Goal: Task Accomplishment & Management: Manage account settings

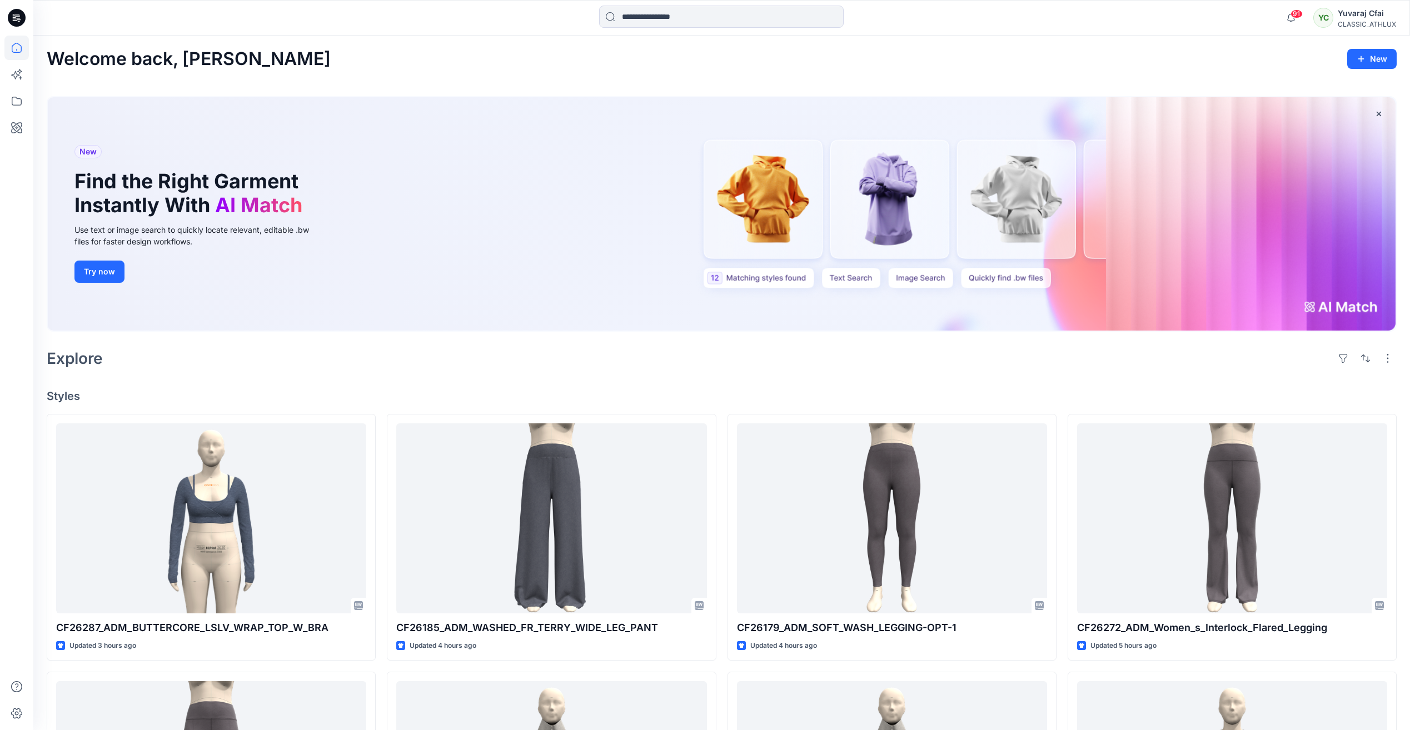
click at [13, 16] on icon at bounding box center [14, 16] width 2 height 1
click at [8, 104] on icon at bounding box center [16, 101] width 24 height 24
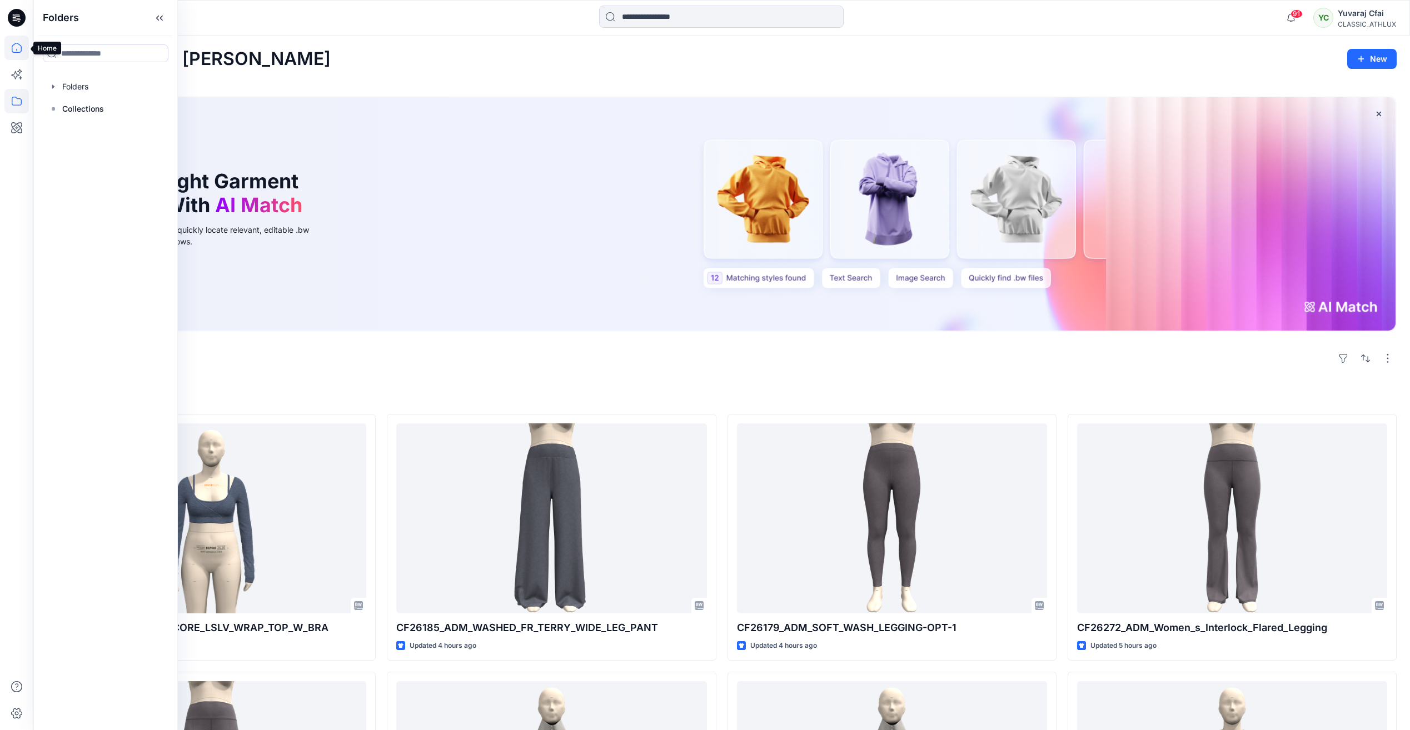
click at [17, 43] on icon at bounding box center [17, 48] width 10 height 10
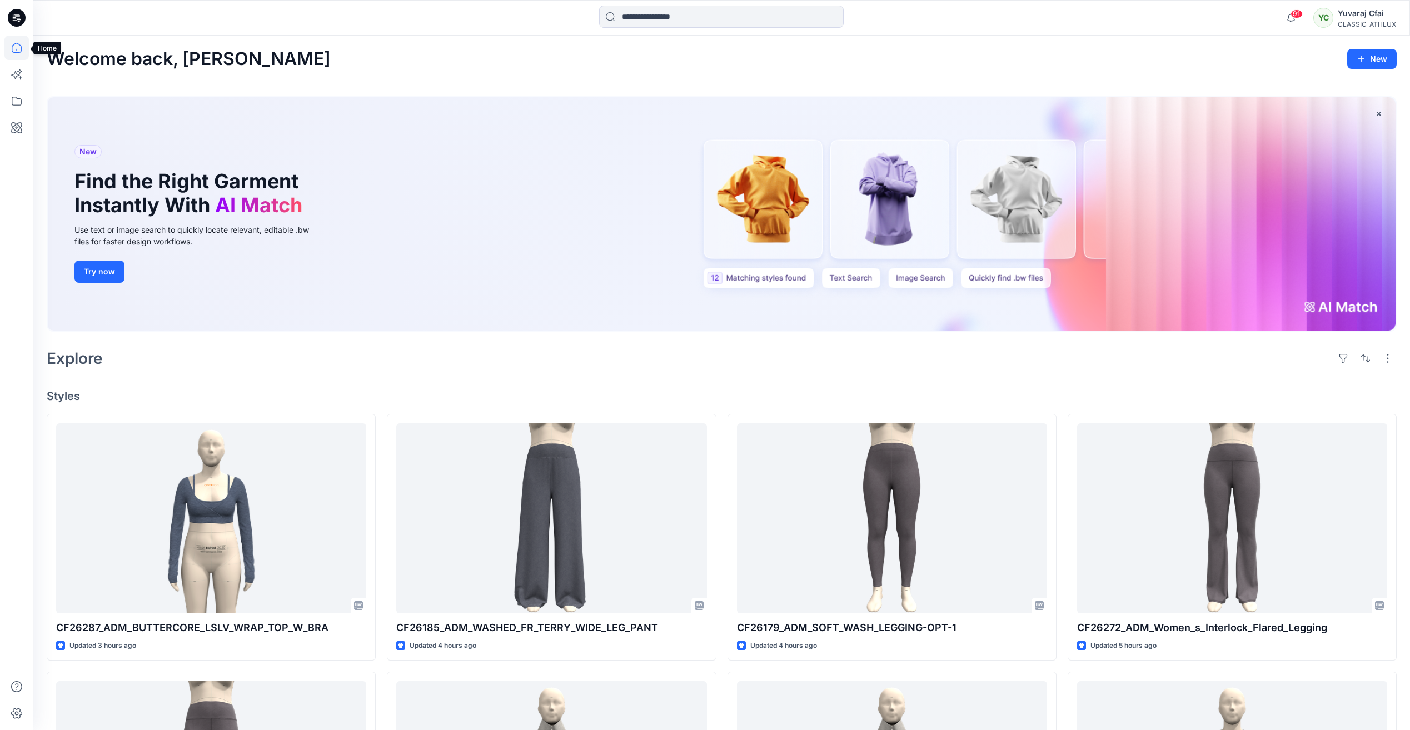
click at [16, 51] on icon at bounding box center [16, 48] width 24 height 24
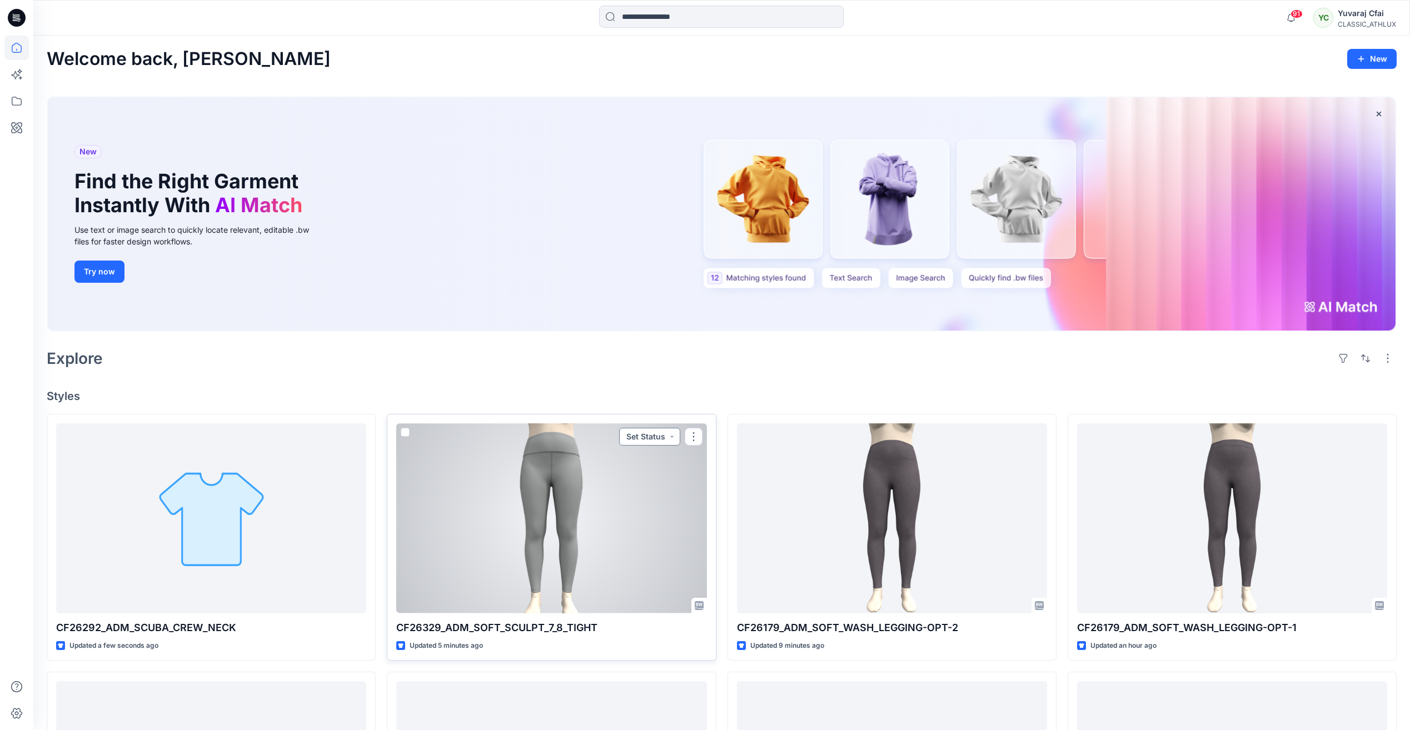
click at [642, 437] on button "Set Status" at bounding box center [649, 437] width 61 height 18
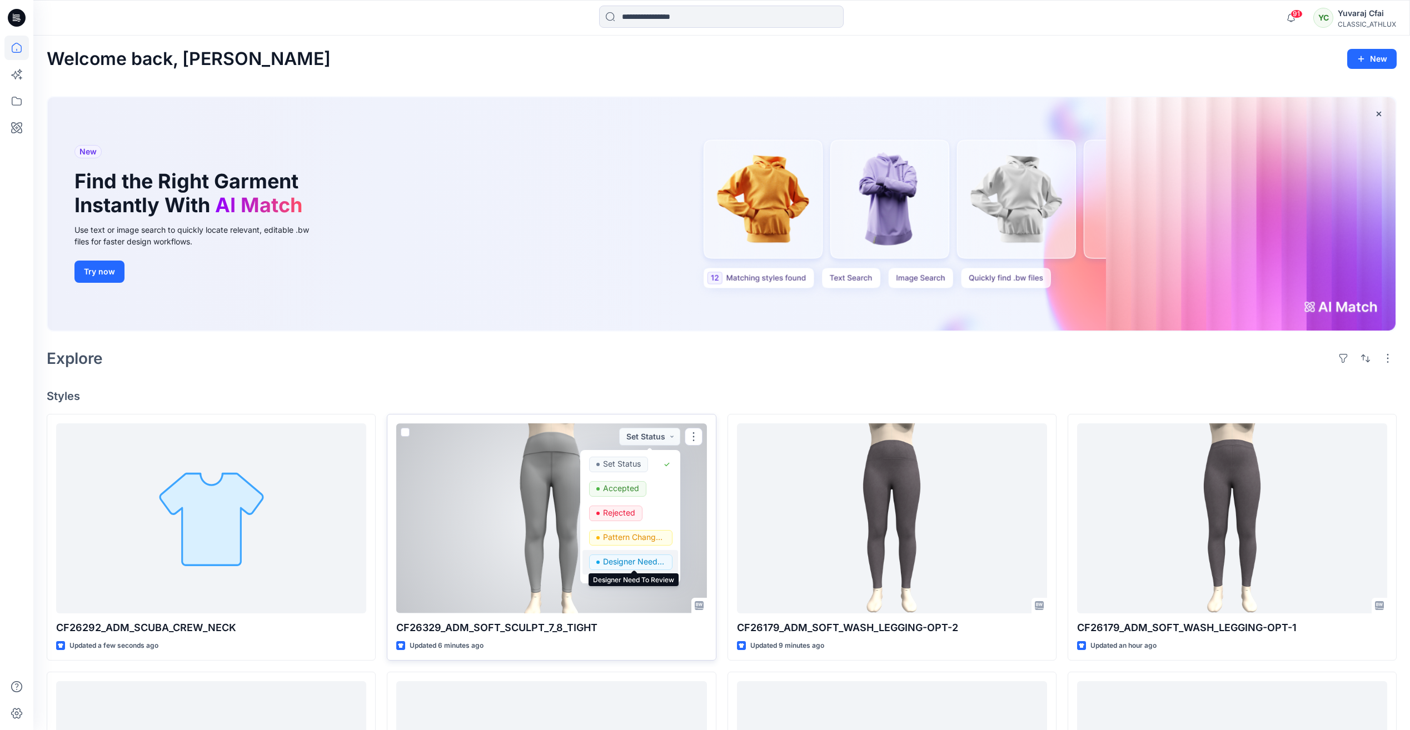
click at [652, 564] on p "Designer Need To Review" at bounding box center [634, 562] width 62 height 14
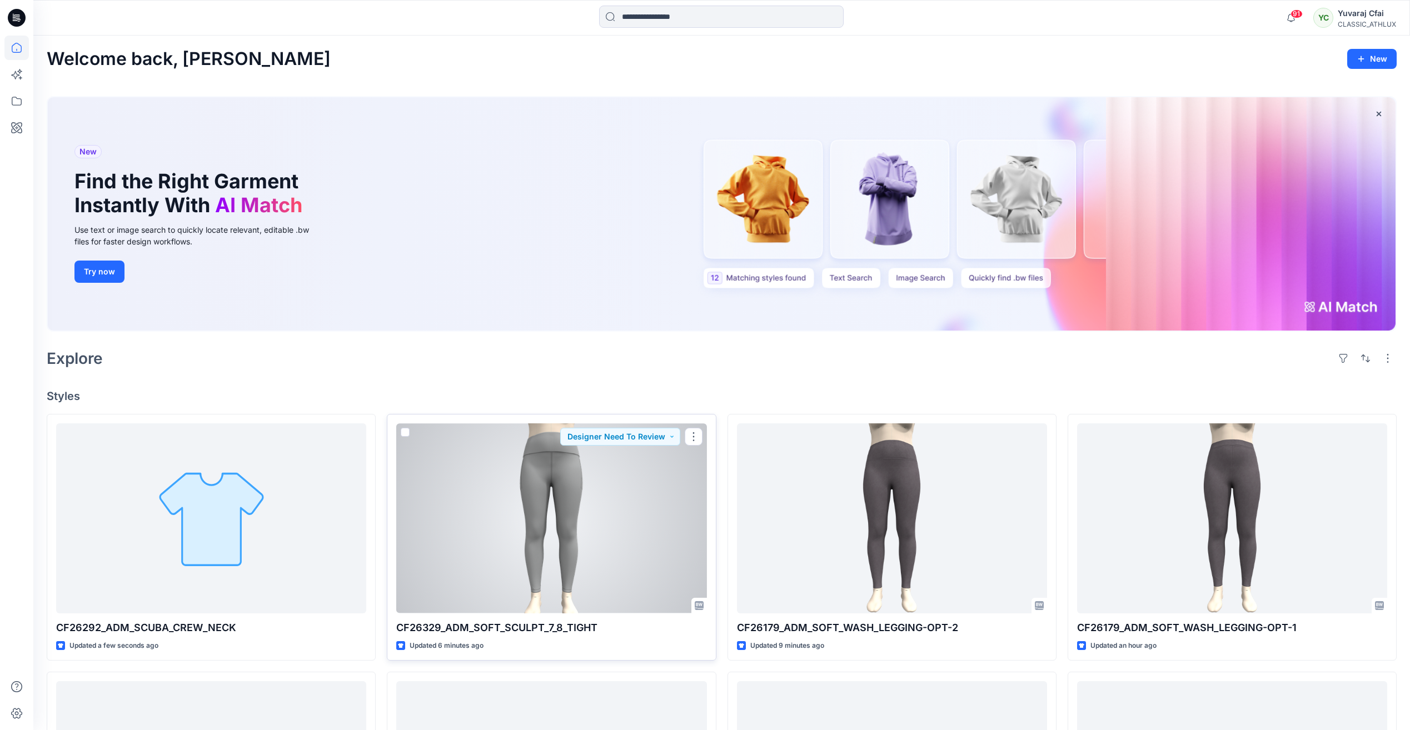
click at [644, 503] on div at bounding box center [551, 519] width 310 height 190
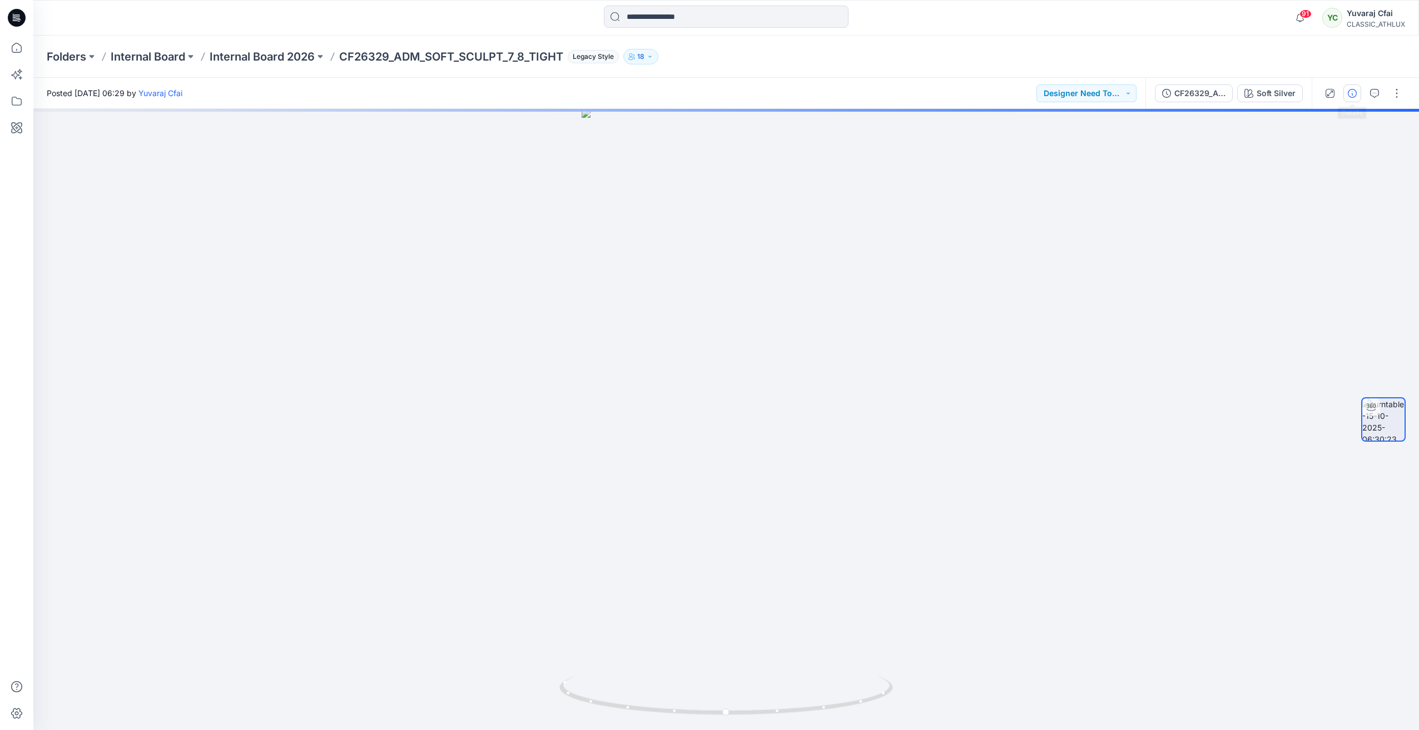
click at [1356, 93] on button "button" at bounding box center [1352, 94] width 18 height 18
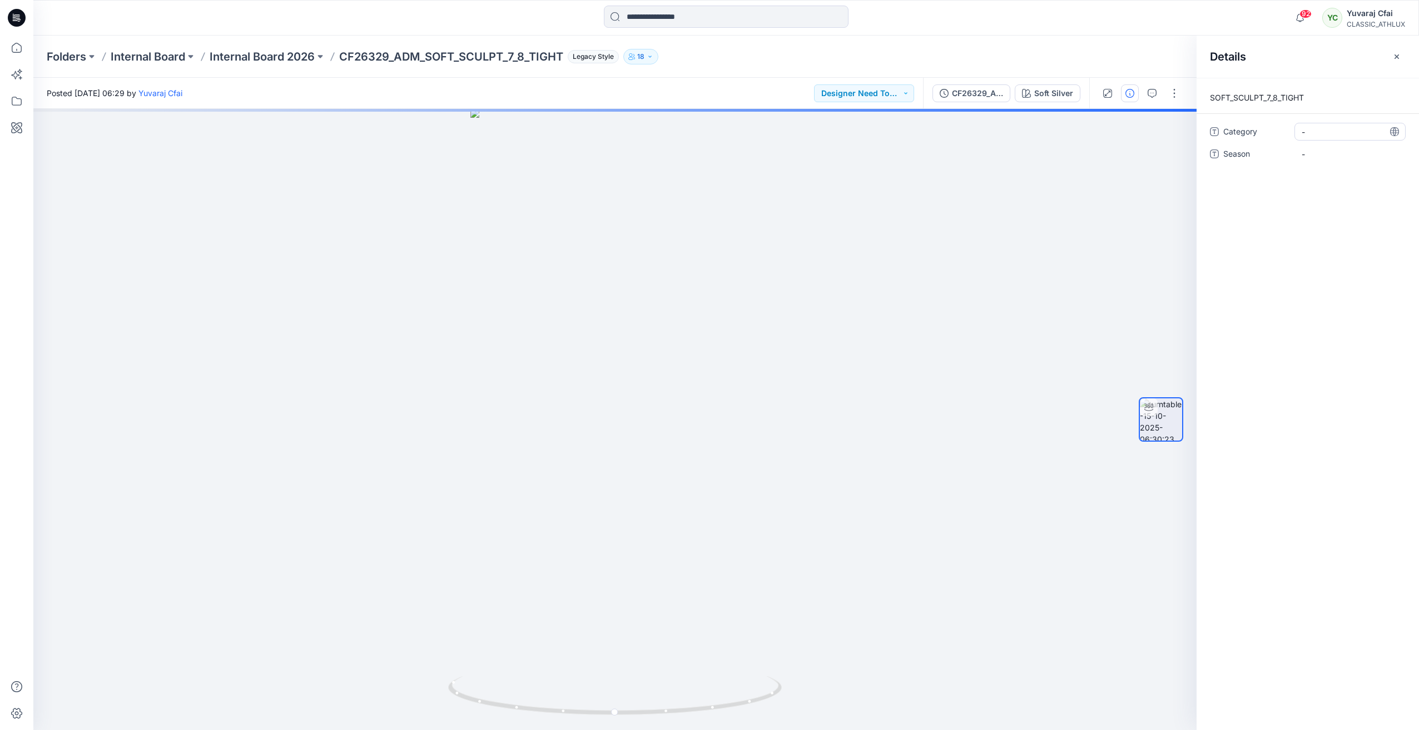
click at [1319, 131] on span "-" at bounding box center [1349, 132] width 97 height 12
type textarea "**********"
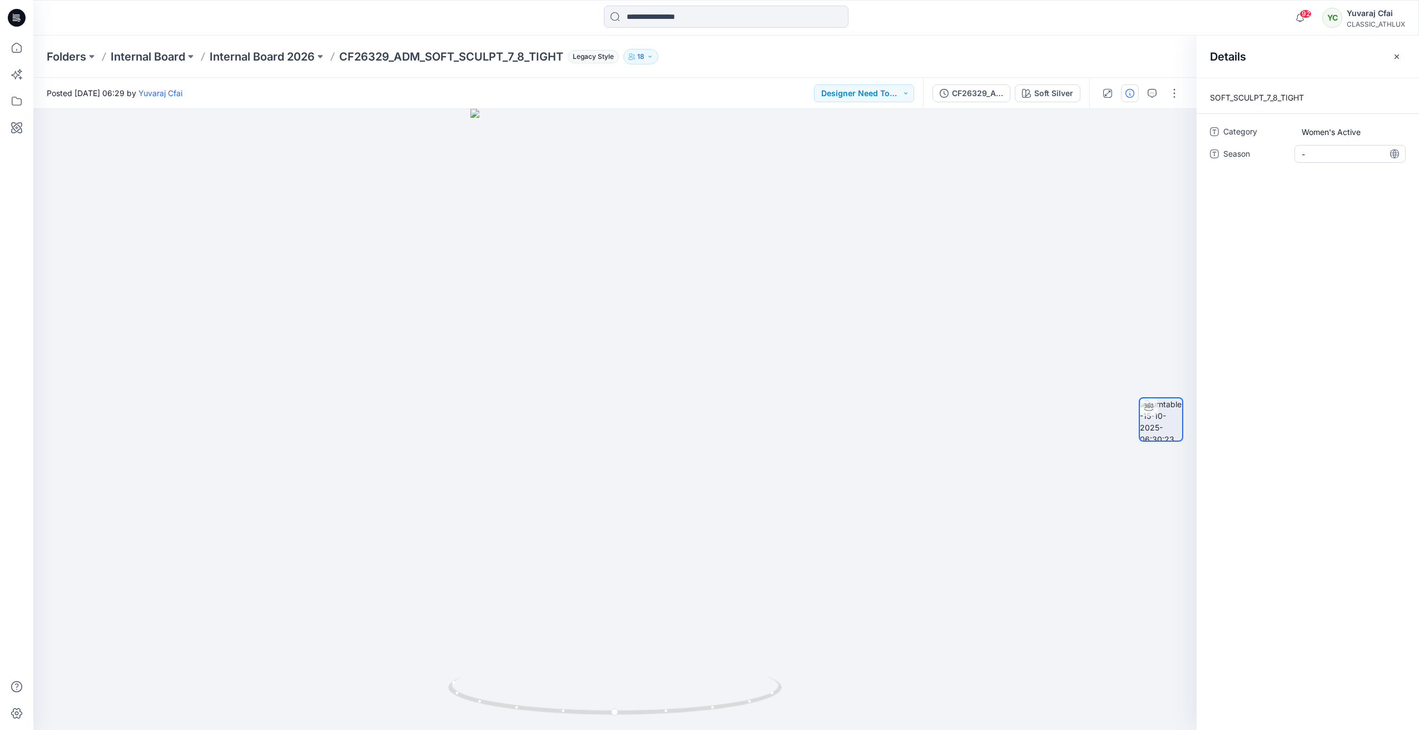
click at [1343, 150] on span "-" at bounding box center [1349, 154] width 97 height 12
type textarea "*****"
click at [1393, 54] on icon "button" at bounding box center [1396, 56] width 9 height 9
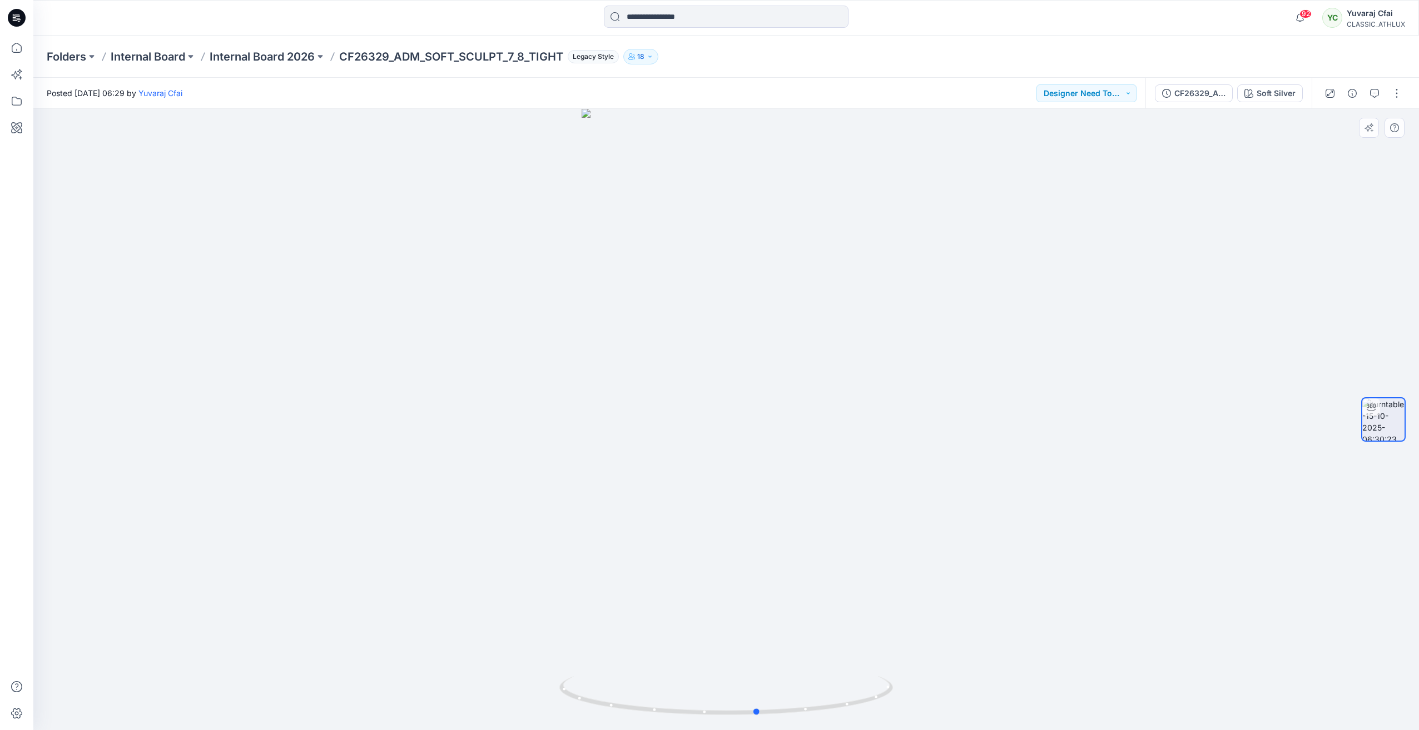
drag, startPoint x: 709, startPoint y: 710, endPoint x: 407, endPoint y: 639, distance: 310.1
click at [407, 639] on div at bounding box center [725, 420] width 1385 height 622
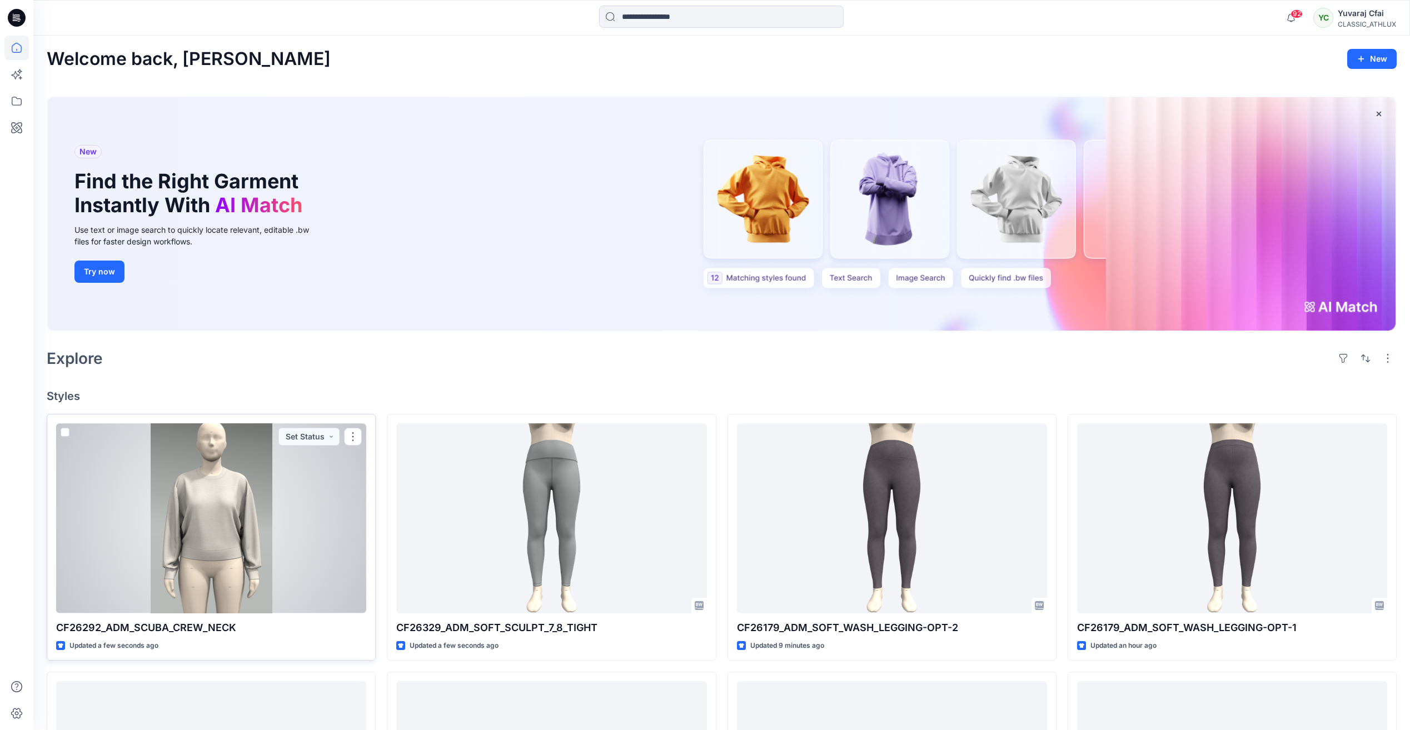
click at [282, 511] on div at bounding box center [211, 519] width 310 height 190
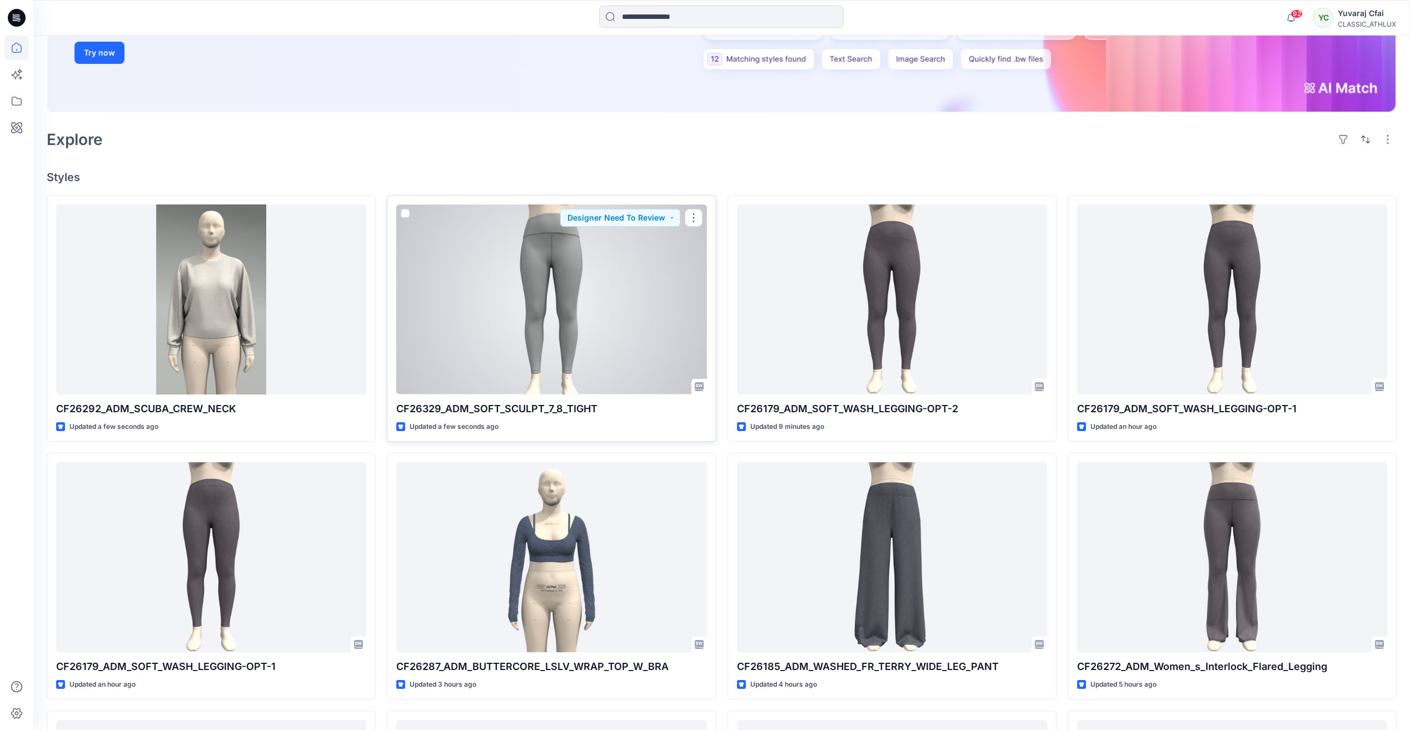
scroll to position [222, 0]
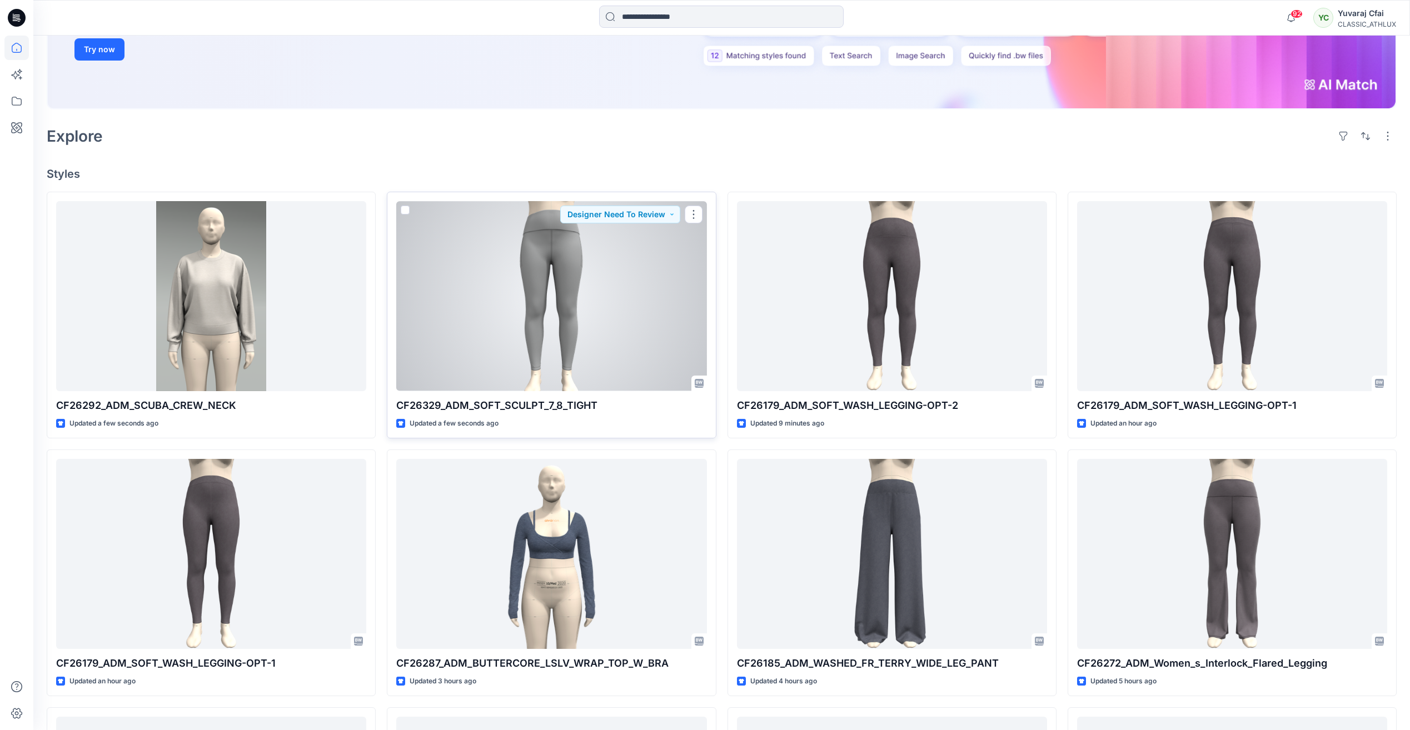
click at [624, 302] on div at bounding box center [551, 296] width 310 height 190
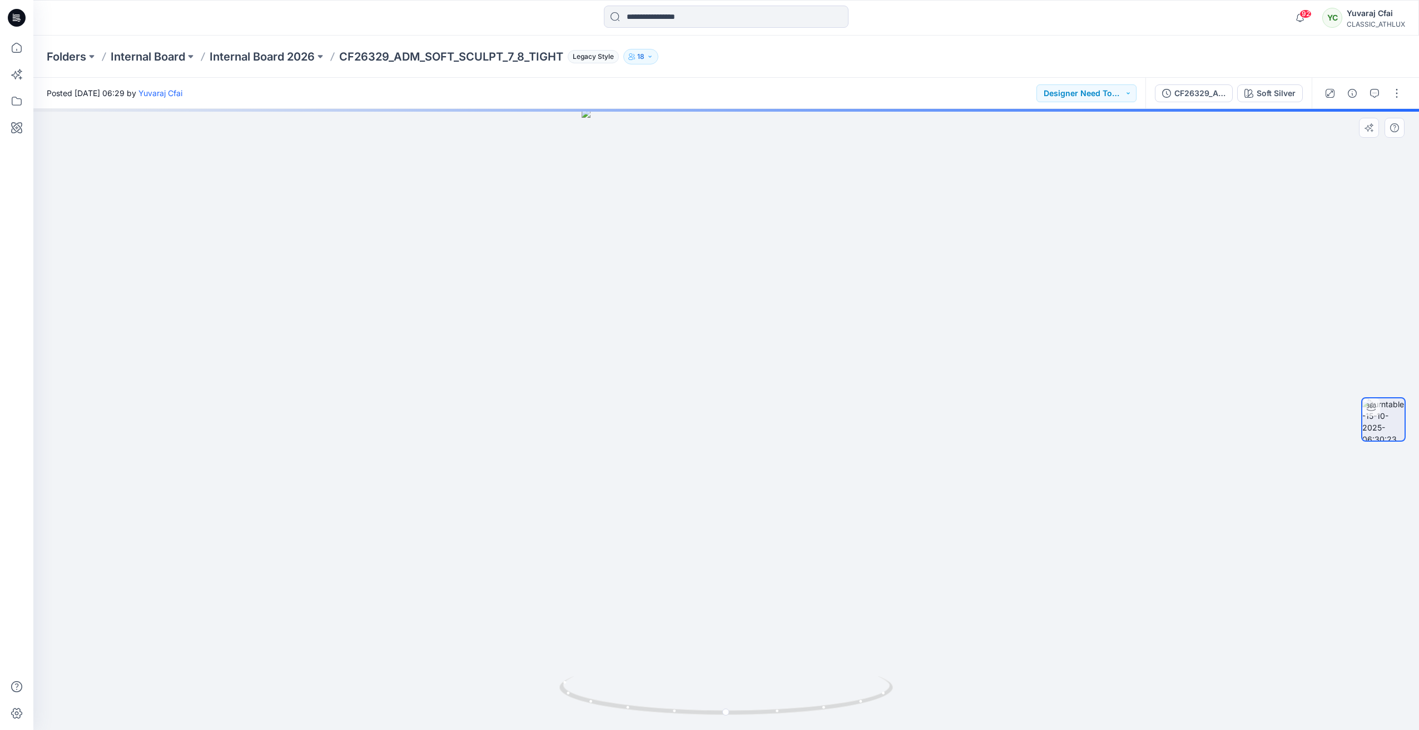
click at [395, 254] on div at bounding box center [725, 420] width 1385 height 622
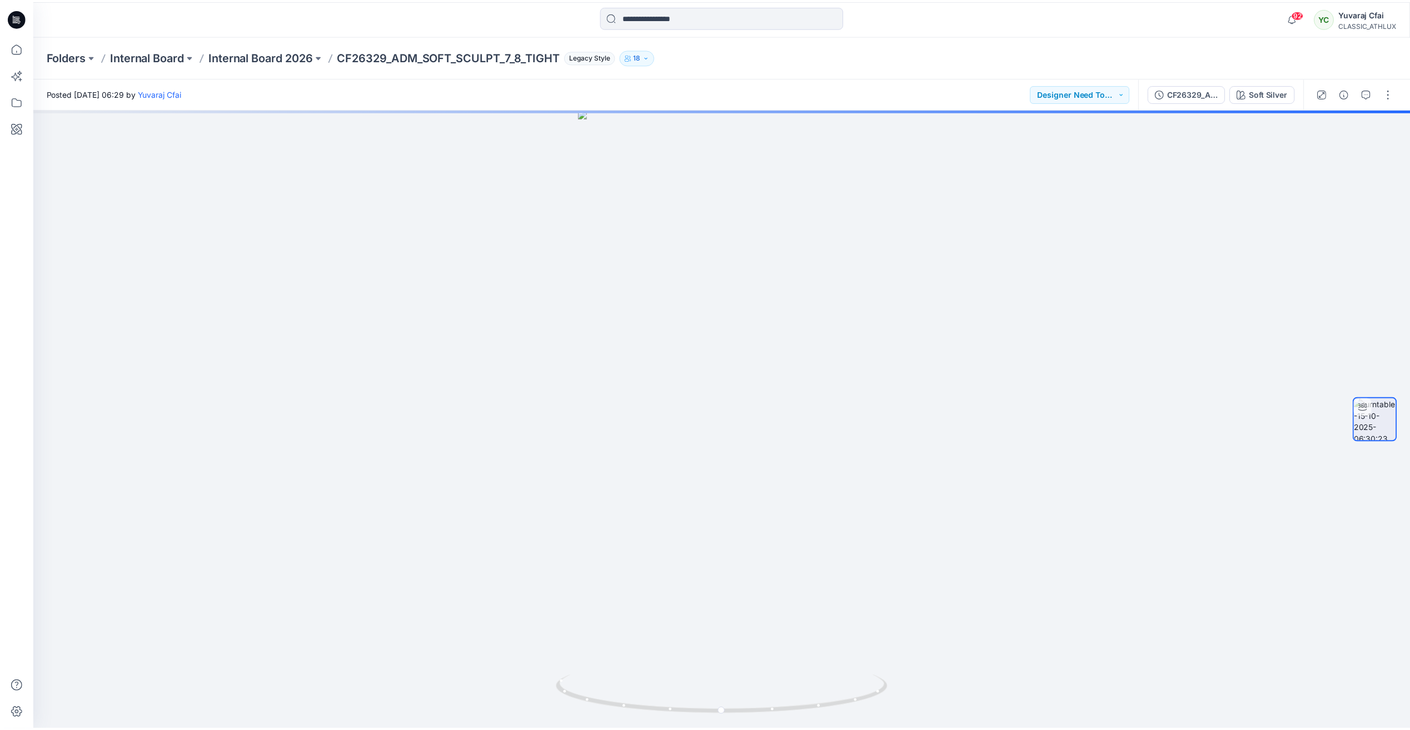
scroll to position [222, 0]
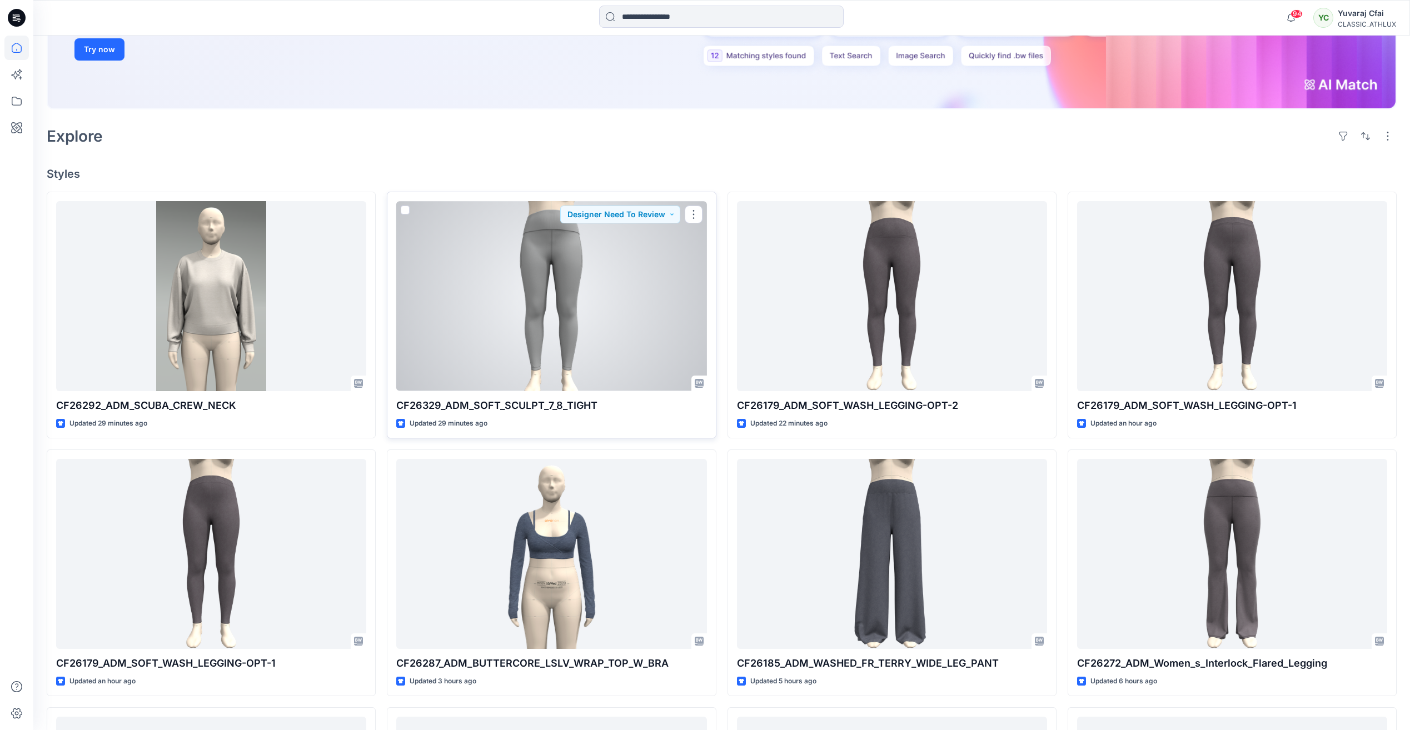
click at [565, 311] on div at bounding box center [551, 296] width 310 height 190
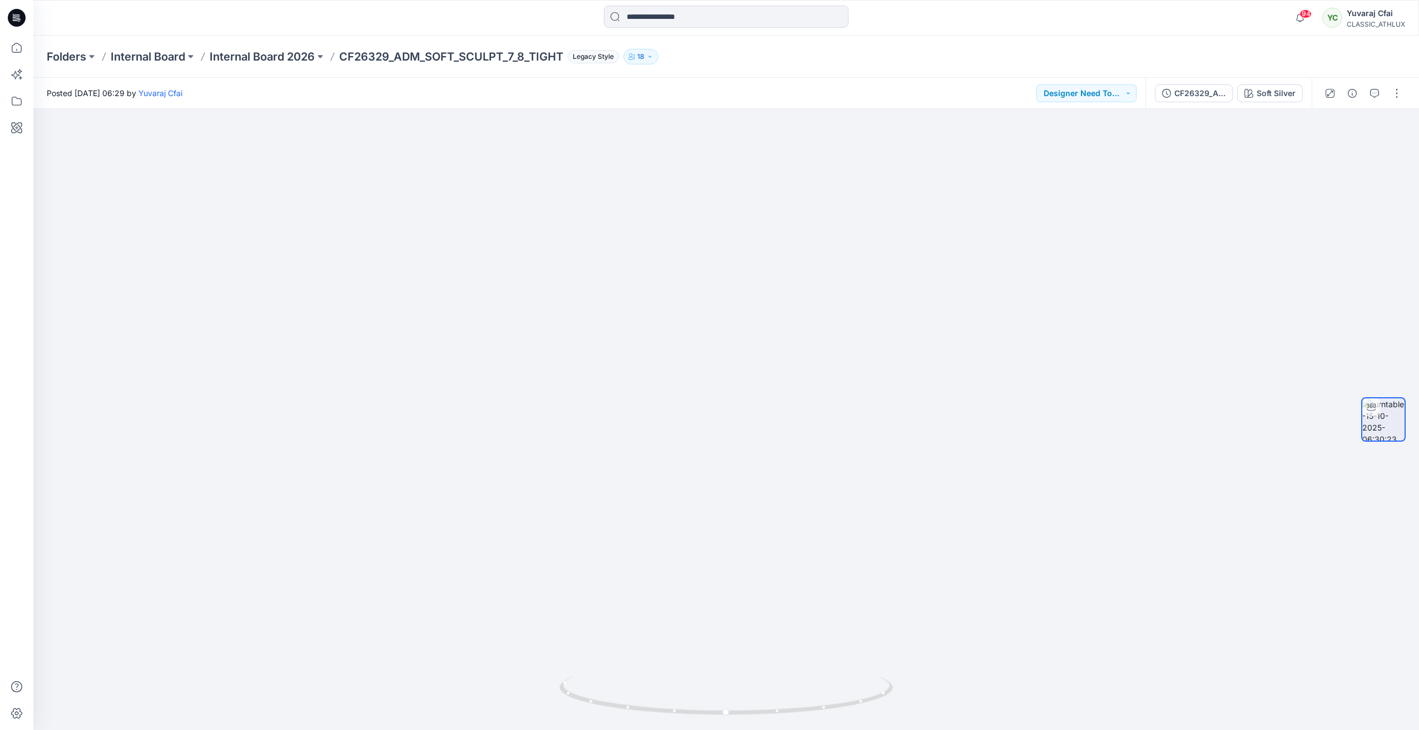
click at [12, 17] on icon at bounding box center [17, 18] width 18 height 18
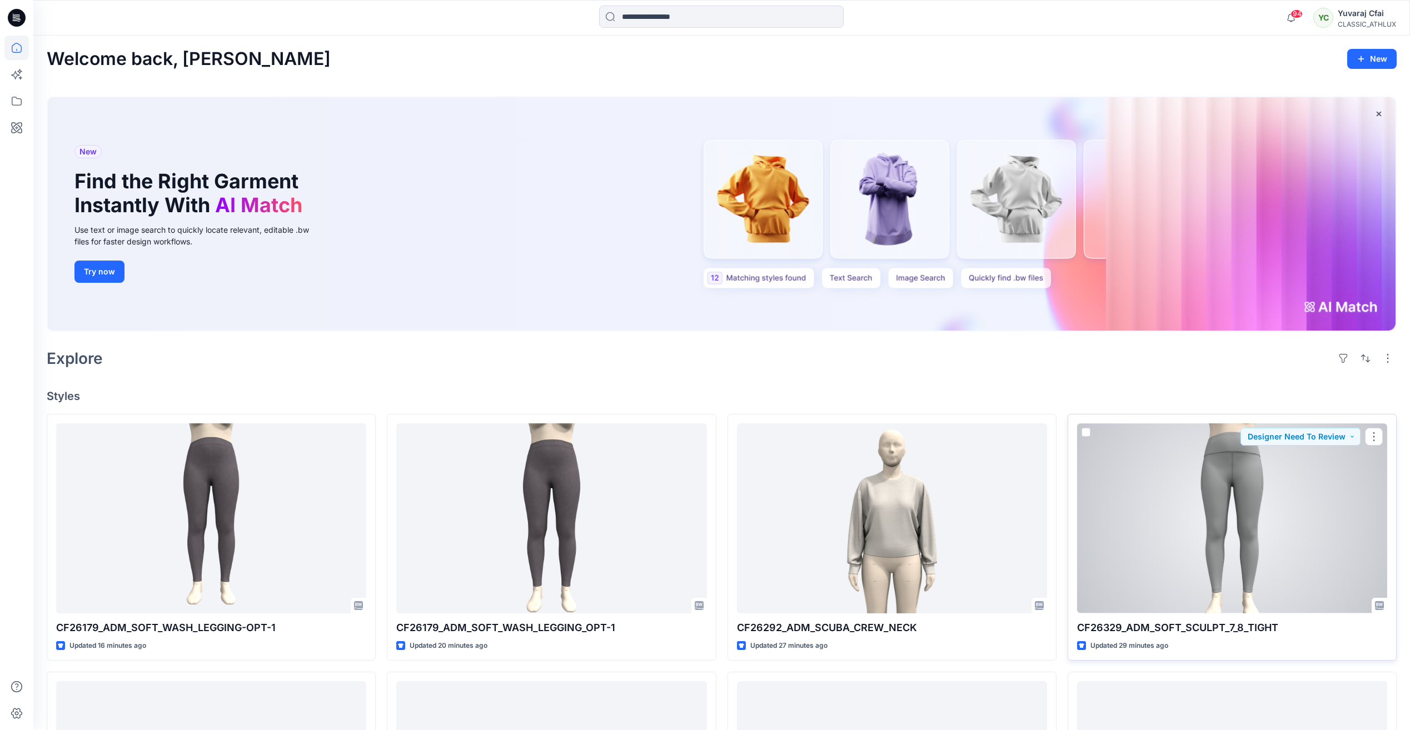
click at [1209, 483] on div at bounding box center [1232, 519] width 310 height 190
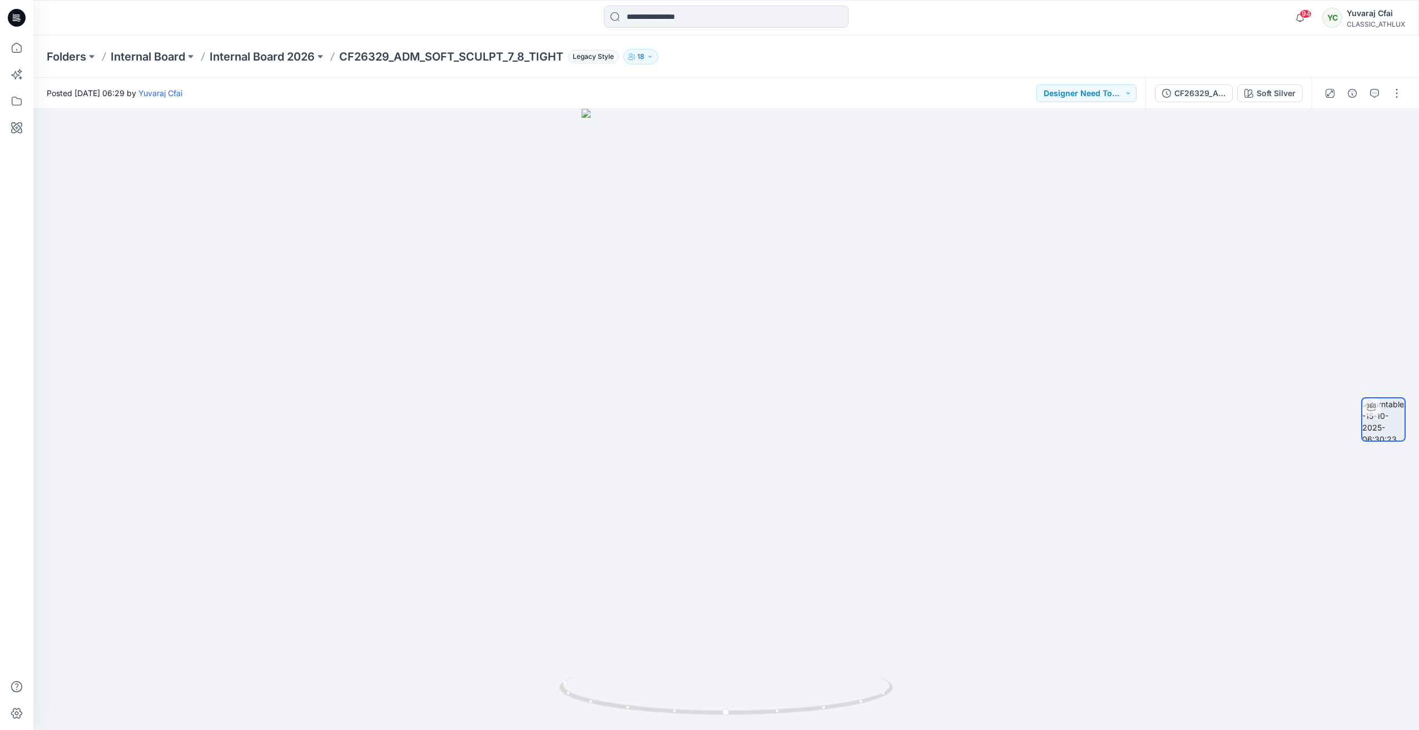
click at [17, 14] on icon at bounding box center [17, 18] width 18 height 18
